Goal: Transaction & Acquisition: Purchase product/service

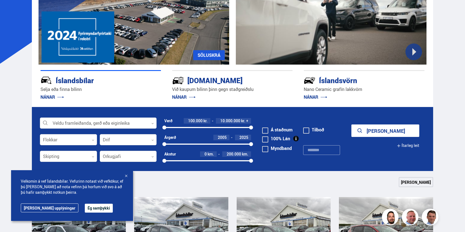
scroll to position [83, 0]
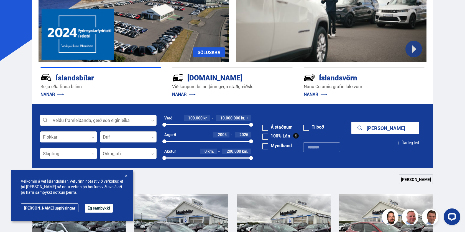
click at [85, 208] on button "Ég samþykki" at bounding box center [99, 208] width 28 height 9
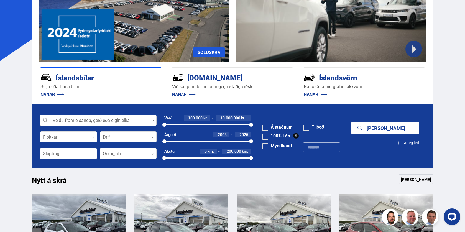
click at [128, 119] on div at bounding box center [98, 120] width 117 height 11
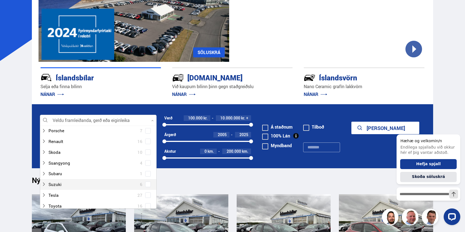
scroll to position [360, 0]
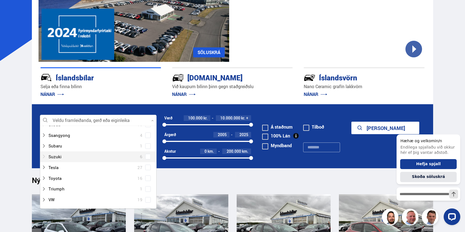
click at [53, 156] on div at bounding box center [93, 157] width 102 height 8
click at [57, 151] on div at bounding box center [104, 151] width 102 height 8
click at [147, 151] on div "Suzuki Grand Vitara 1 Suzuki Jimny 1 Suzuki Swift 2 Suzuki SX4 1 Suzuki Vitara 1" at bounding box center [98, 161] width 116 height 54
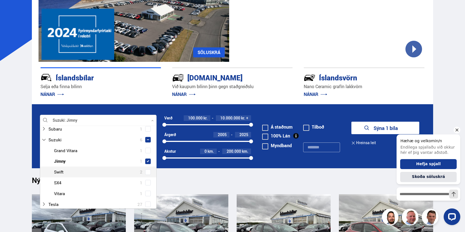
click at [458, 130] on icon "Hide greeting" at bounding box center [457, 130] width 3 height 3
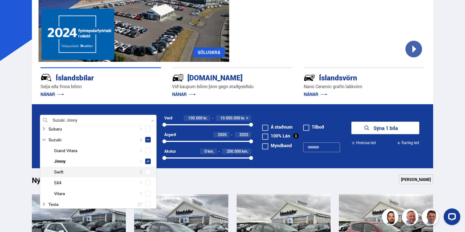
click at [352, 178] on div "Nýtt á skrá Sjá meira" at bounding box center [232, 180] width 401 height 13
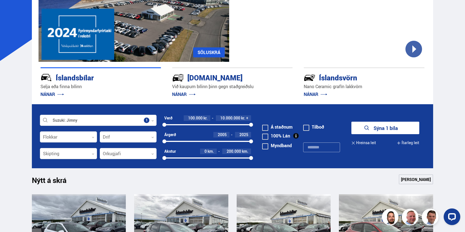
click at [370, 128] on icon "submit" at bounding box center [367, 128] width 7 height 7
